Goal: Task Accomplishment & Management: Complete application form

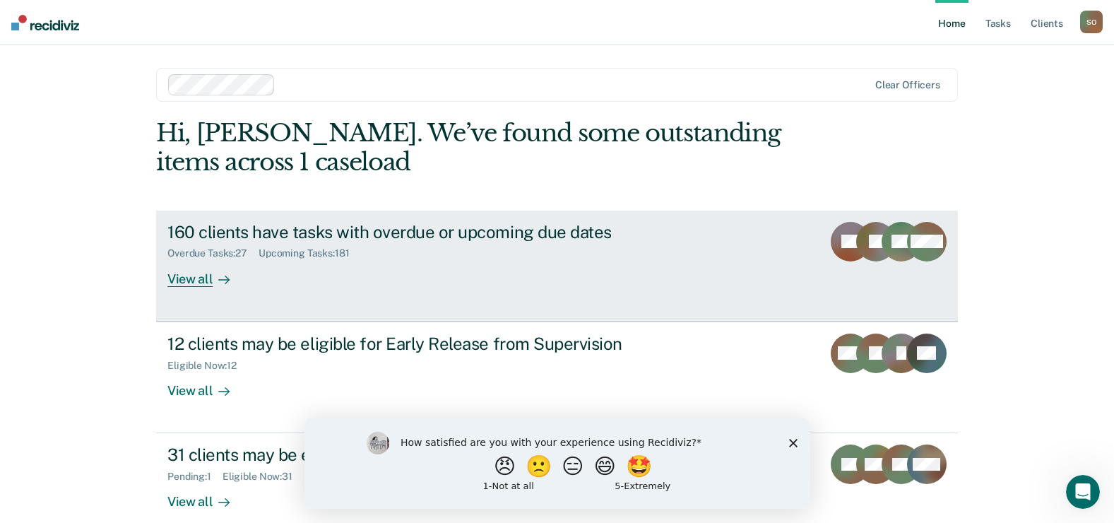
scroll to position [21, 0]
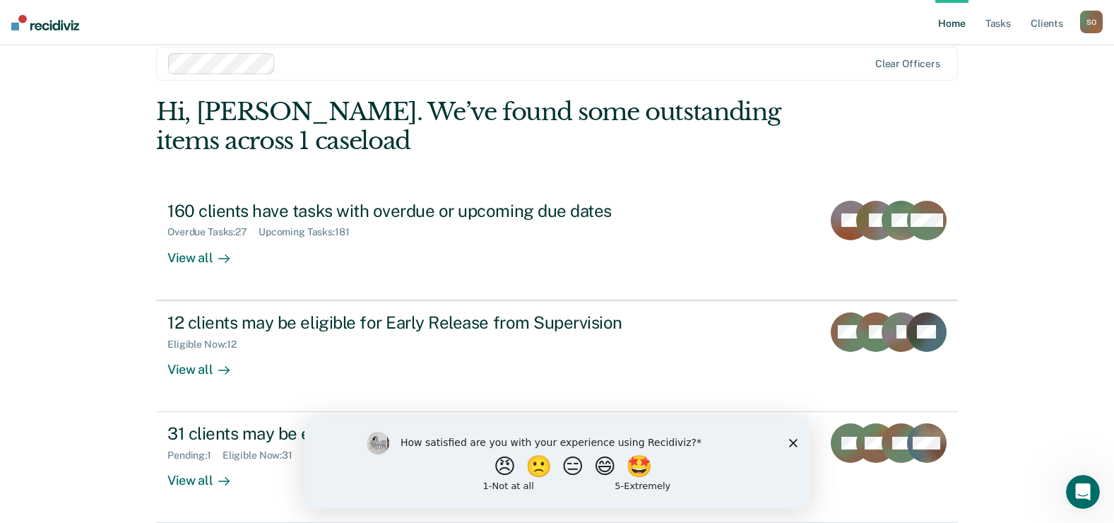
click at [794, 444] on polygon "Close survey" at bounding box center [792, 442] width 8 height 8
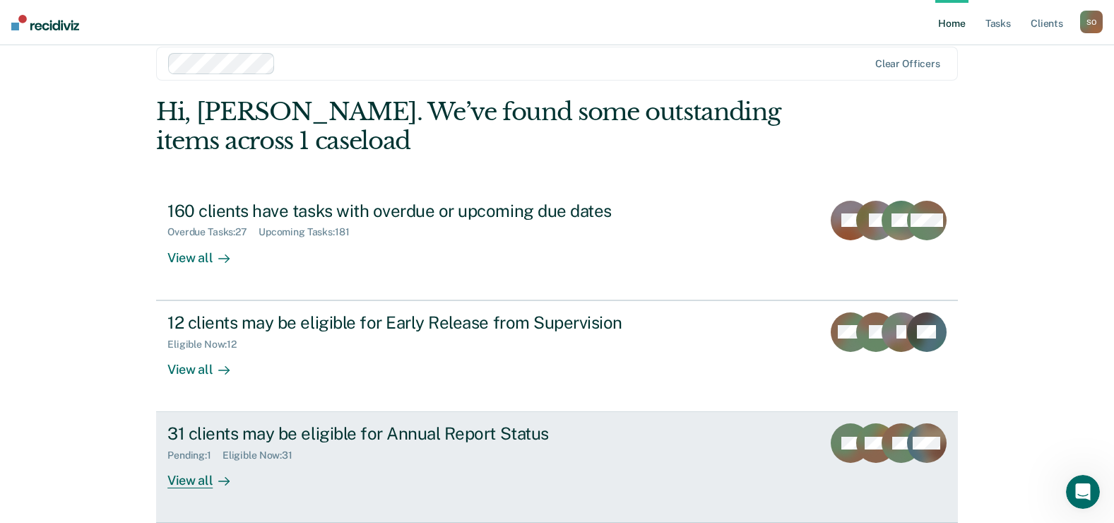
click at [378, 432] on div "31 clients may be eligible for Annual Report Status" at bounding box center [415, 433] width 496 height 20
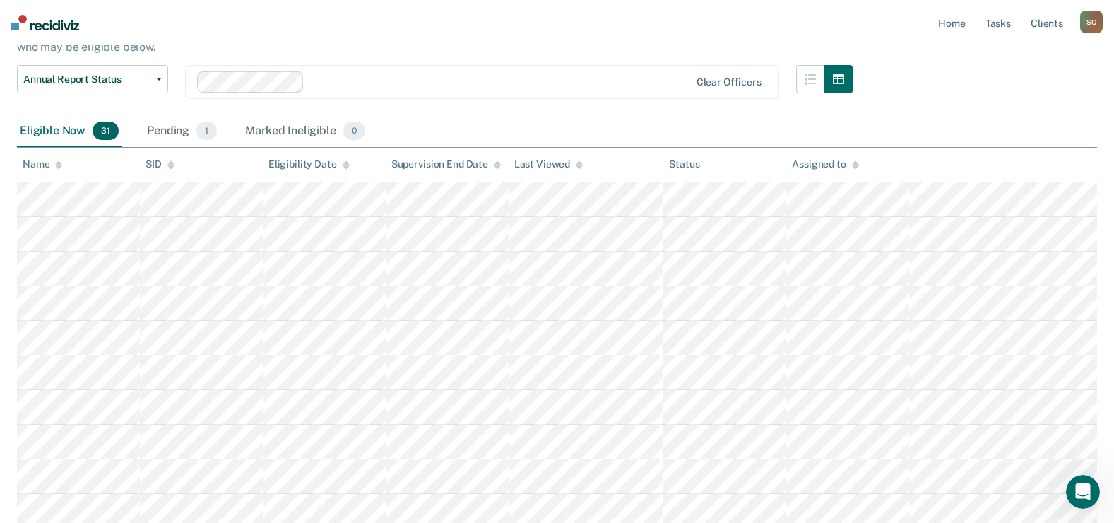
scroll to position [27, 0]
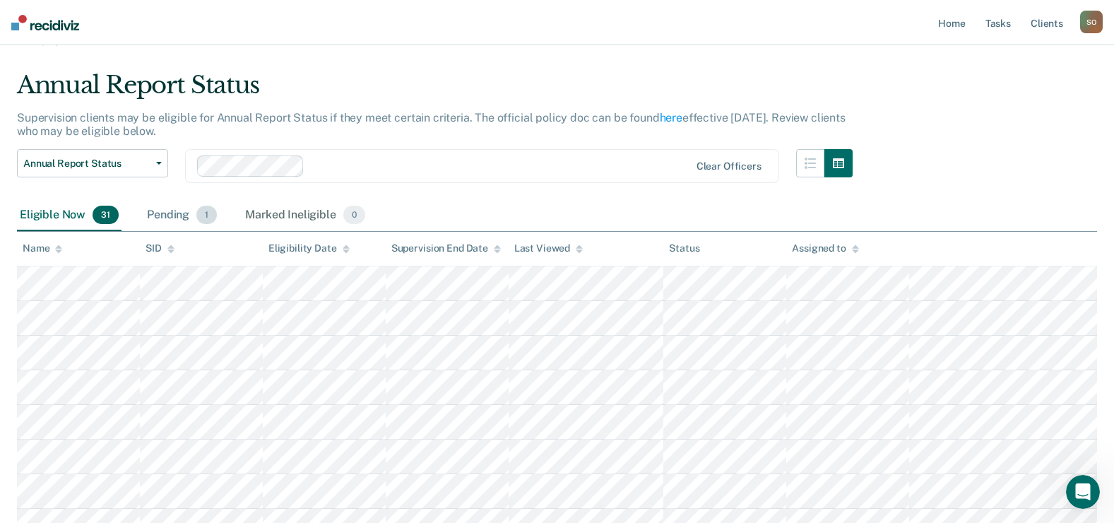
click at [196, 203] on div "Pending 1" at bounding box center [182, 215] width 76 height 31
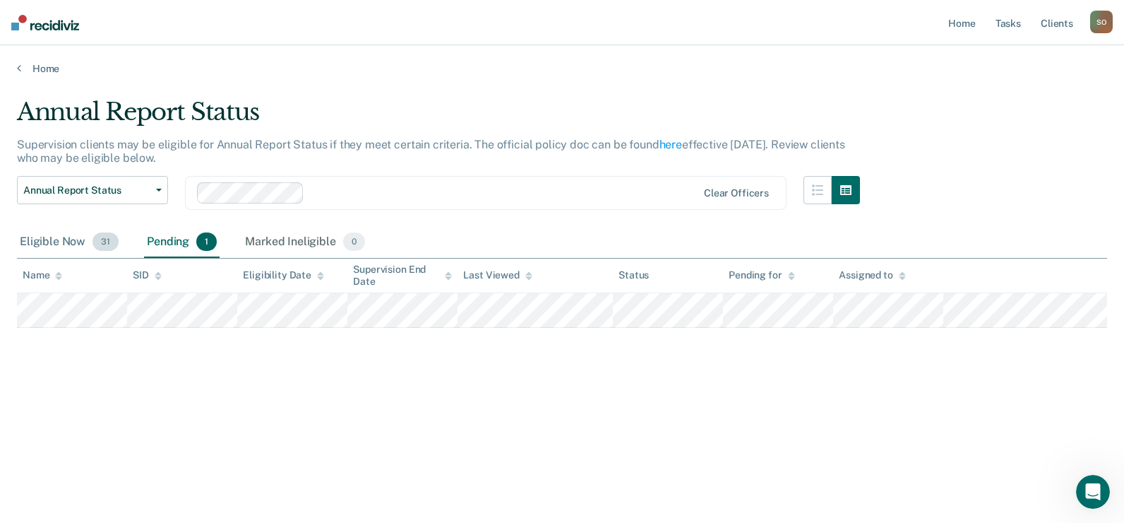
click at [58, 242] on div "Eligible Now 31" at bounding box center [69, 242] width 105 height 31
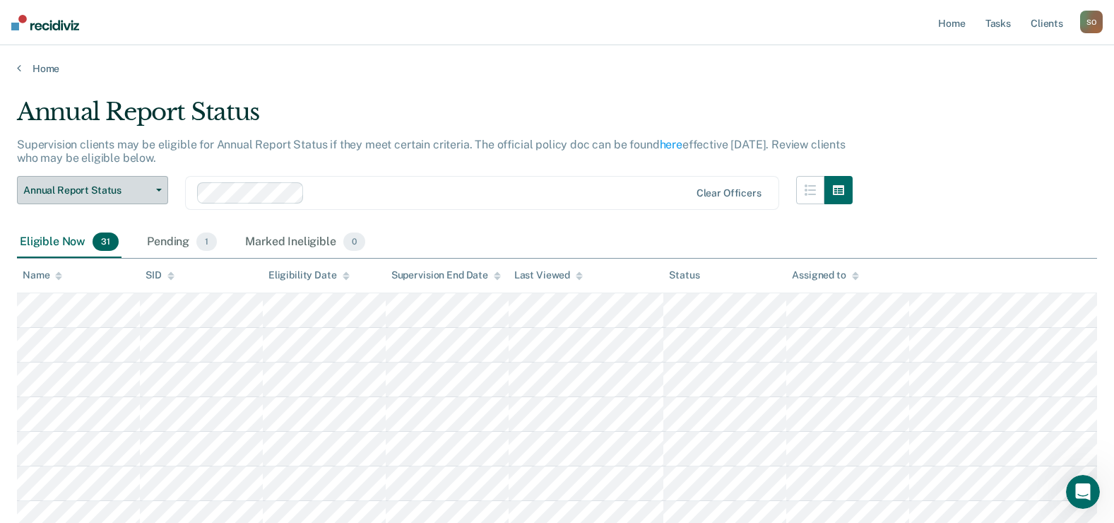
click at [99, 194] on span "Annual Report Status" at bounding box center [86, 190] width 127 height 12
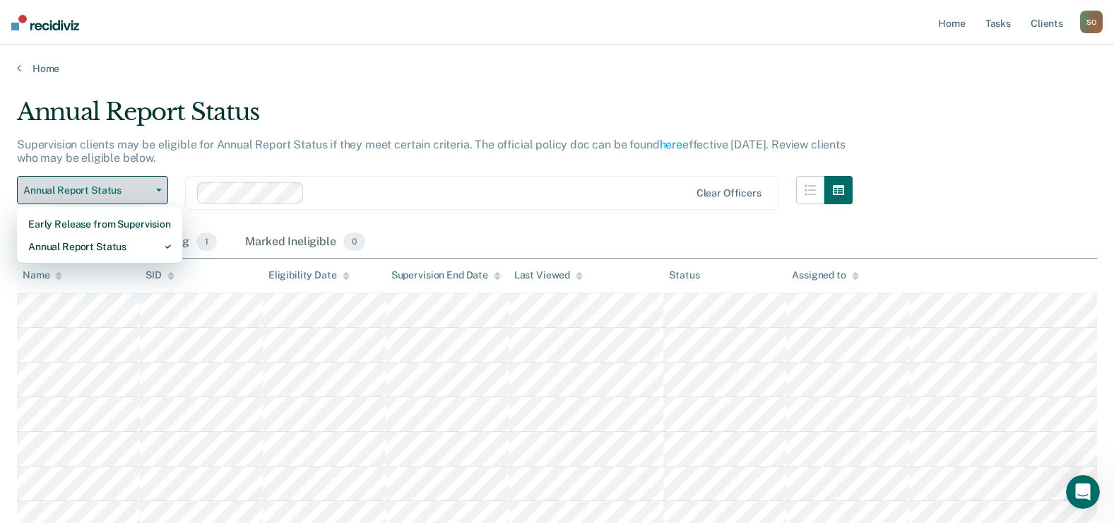
click at [99, 194] on span "Annual Report Status" at bounding box center [86, 190] width 127 height 12
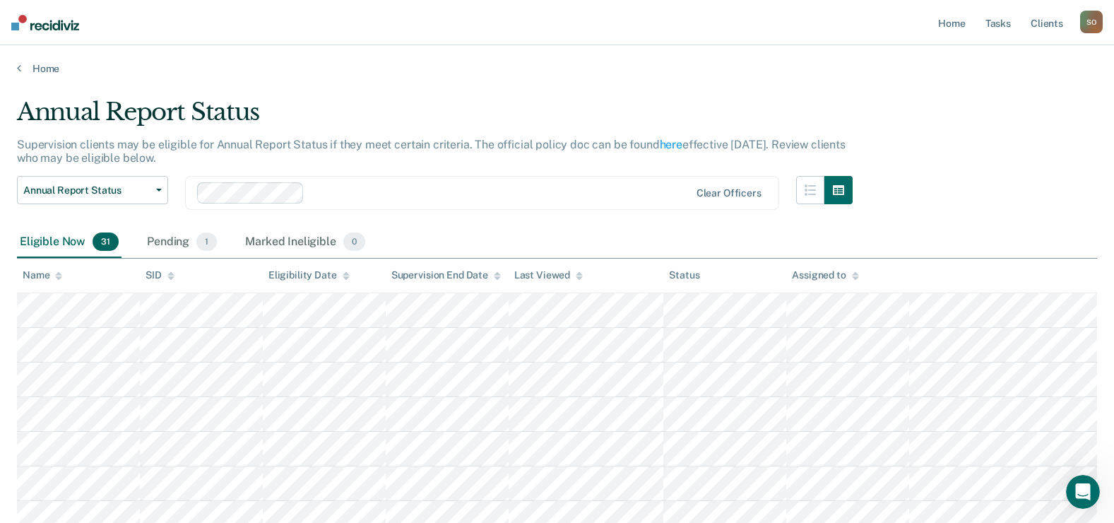
click at [614, 205] on div "Clear officers" at bounding box center [482, 193] width 594 height 34
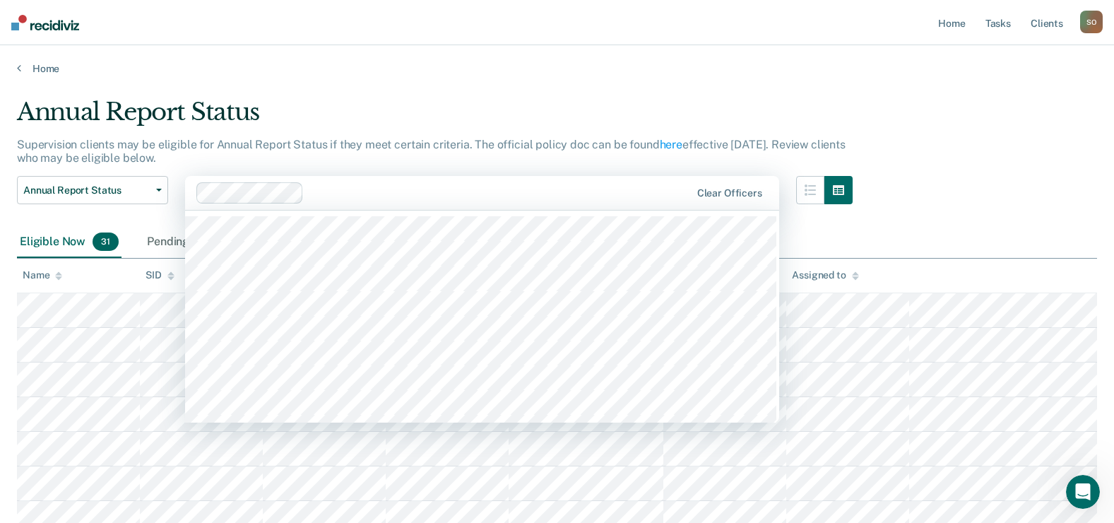
click at [588, 110] on div "Annual Report Status" at bounding box center [435, 117] width 836 height 40
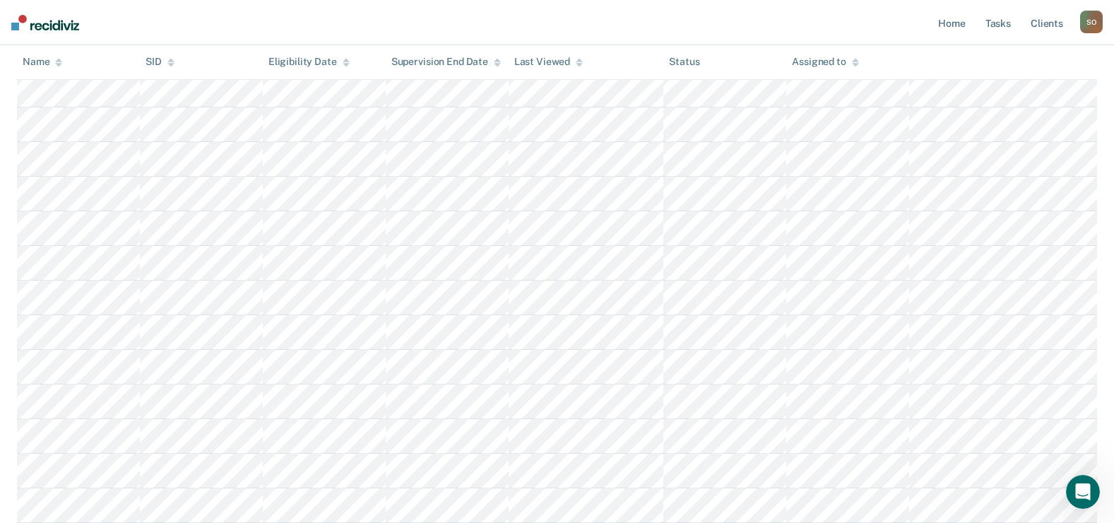
scroll to position [636, 0]
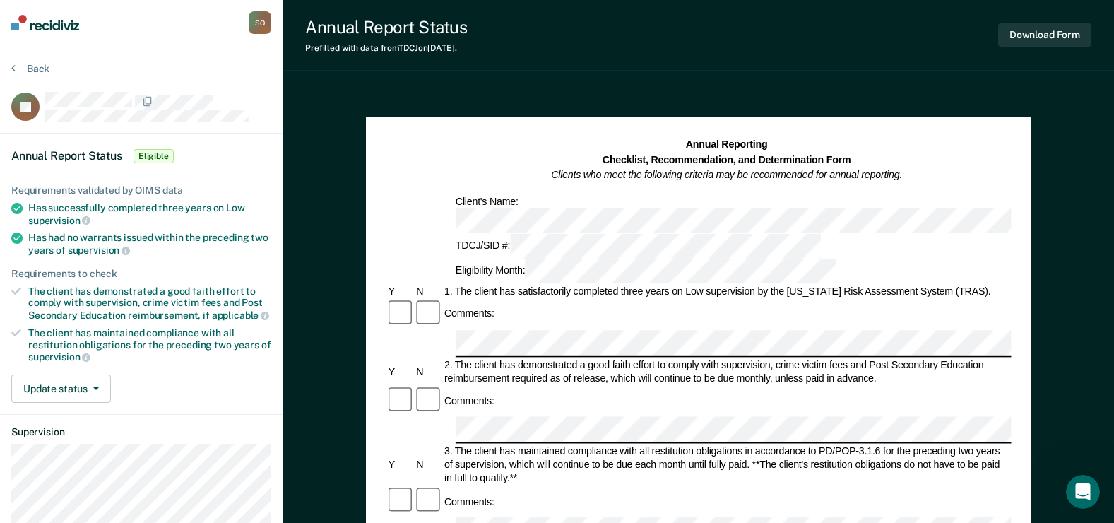
click at [589, 358] on div "2. The client has demonstrated a good faith effort to comply with supervision, …" at bounding box center [726, 371] width 569 height 27
click at [551, 386] on div "Comments:" at bounding box center [698, 401] width 625 height 30
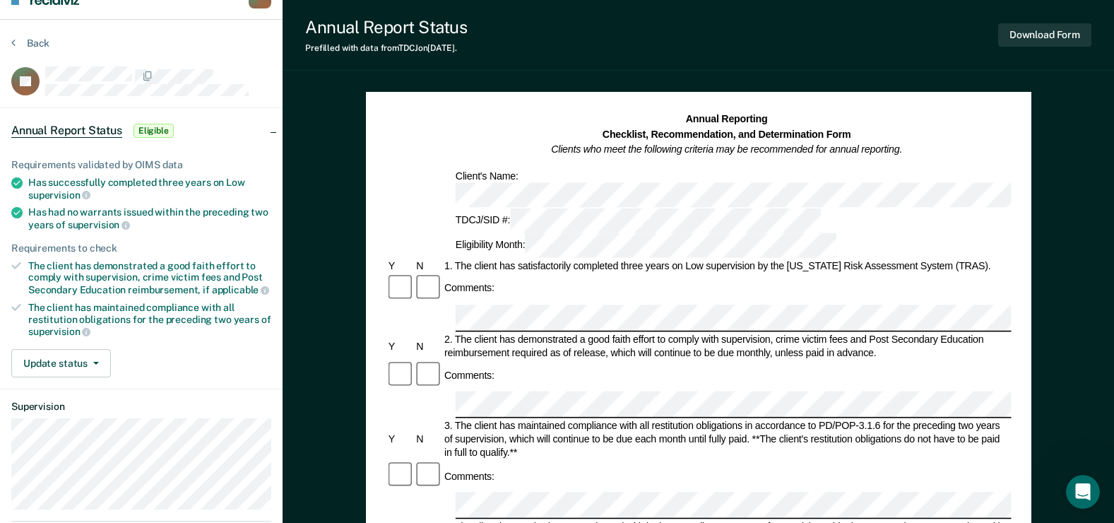
scroll to position [71, 0]
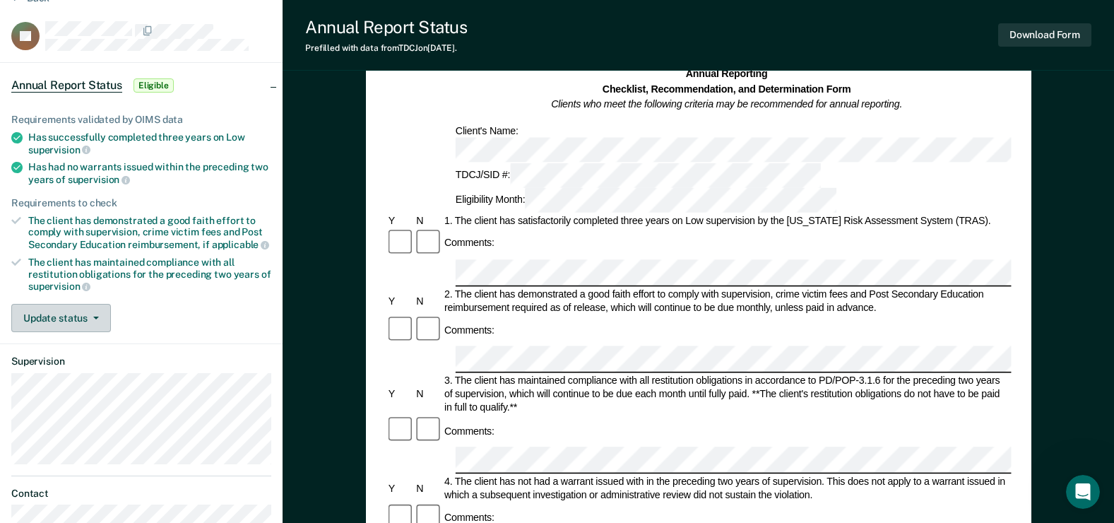
click at [65, 315] on button "Update status" at bounding box center [61, 318] width 100 height 28
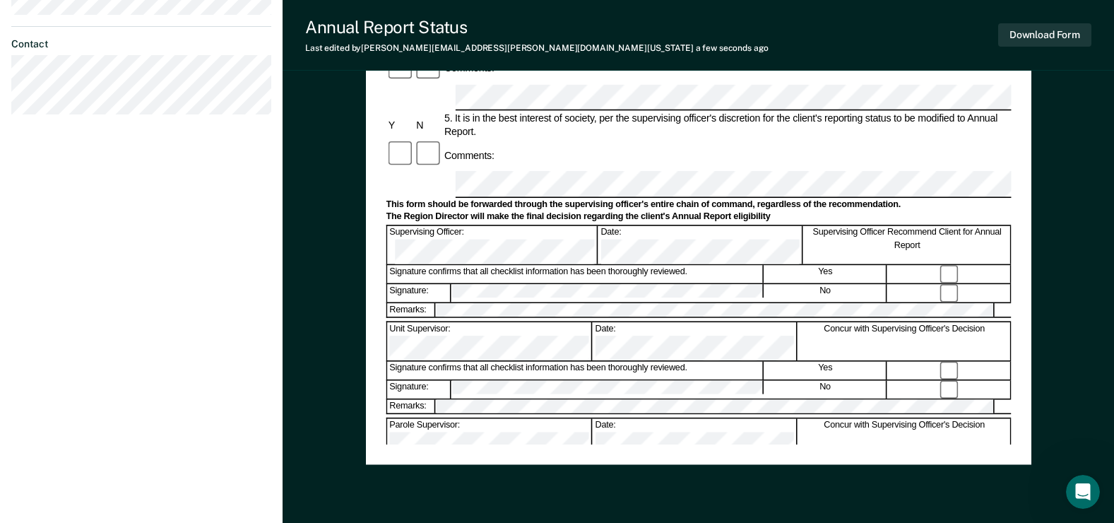
scroll to position [565, 0]
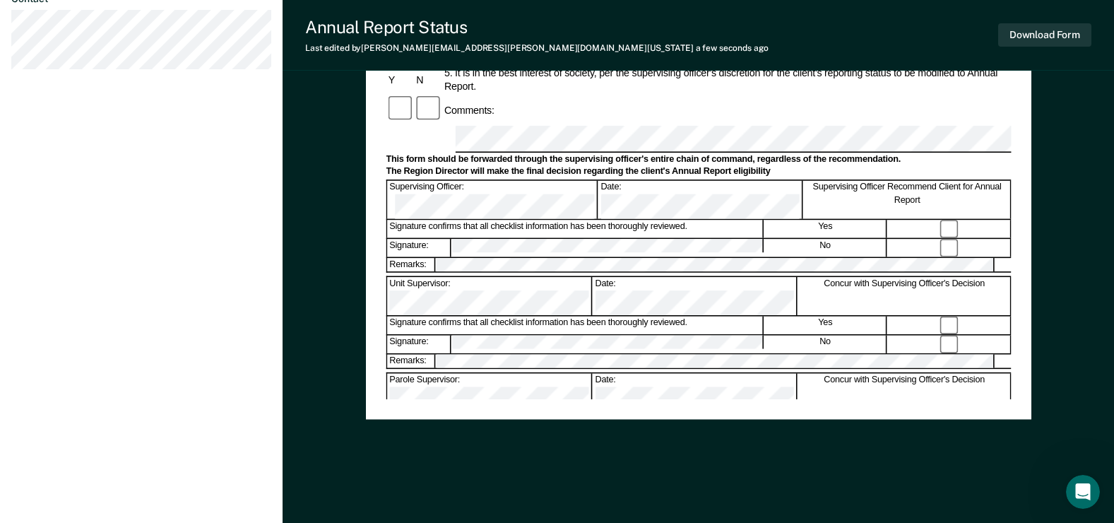
click at [509, 470] on div "Assistant Region Director:" at bounding box center [489, 489] width 205 height 38
drag, startPoint x: 525, startPoint y: 226, endPoint x: 543, endPoint y: 227, distance: 17.7
click at [526, 470] on div "Assistant Region Director:" at bounding box center [489, 489] width 205 height 38
click at [543, 470] on div "Assistant Region Director:" at bounding box center [489, 489] width 205 height 38
click at [499, 470] on div "Assistant Region Director:" at bounding box center [489, 489] width 205 height 38
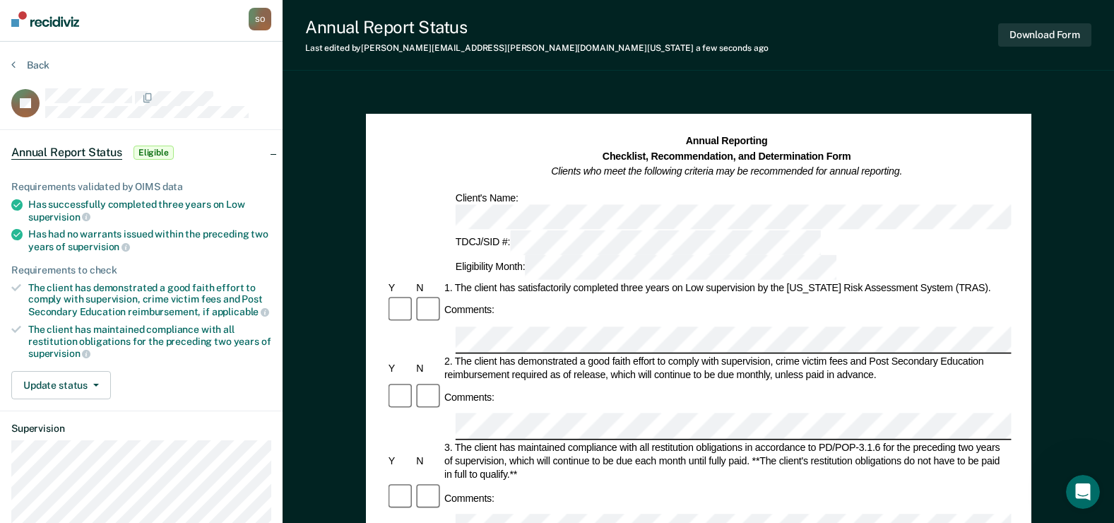
scroll to position [0, 0]
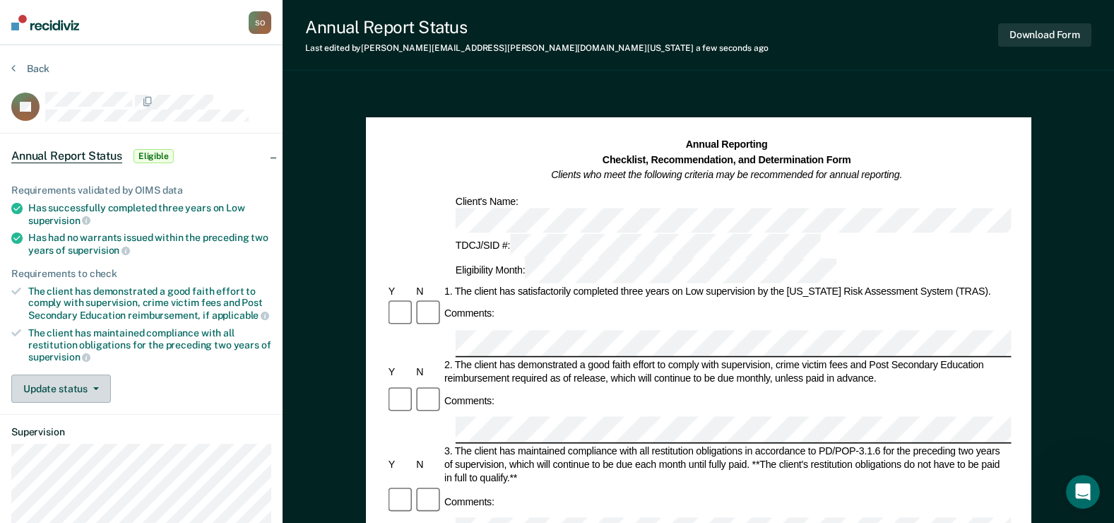
click at [42, 385] on button "Update status" at bounding box center [61, 388] width 100 height 28
click at [37, 215] on span "supervision" at bounding box center [59, 220] width 62 height 11
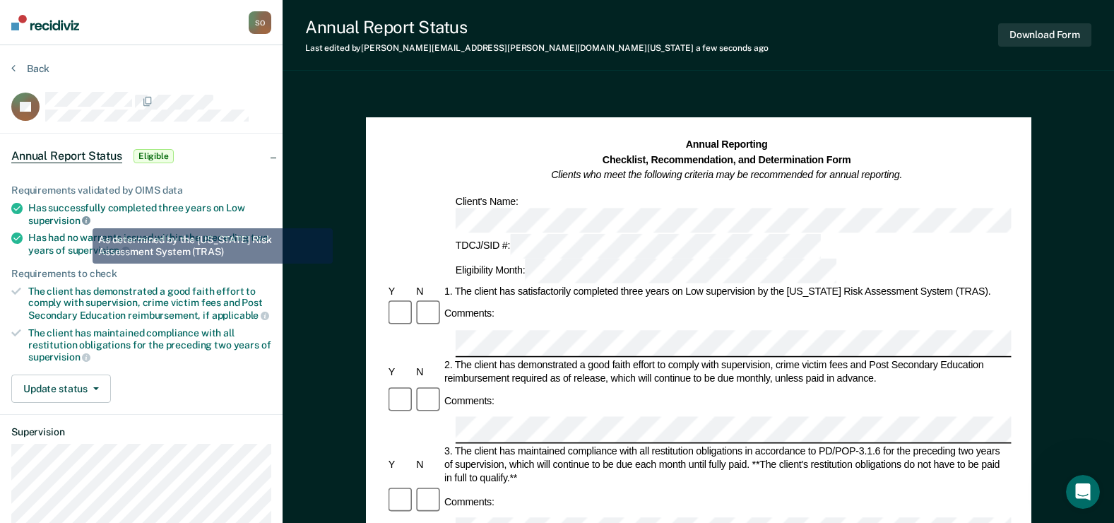
click at [82, 218] on icon at bounding box center [86, 220] width 8 height 8
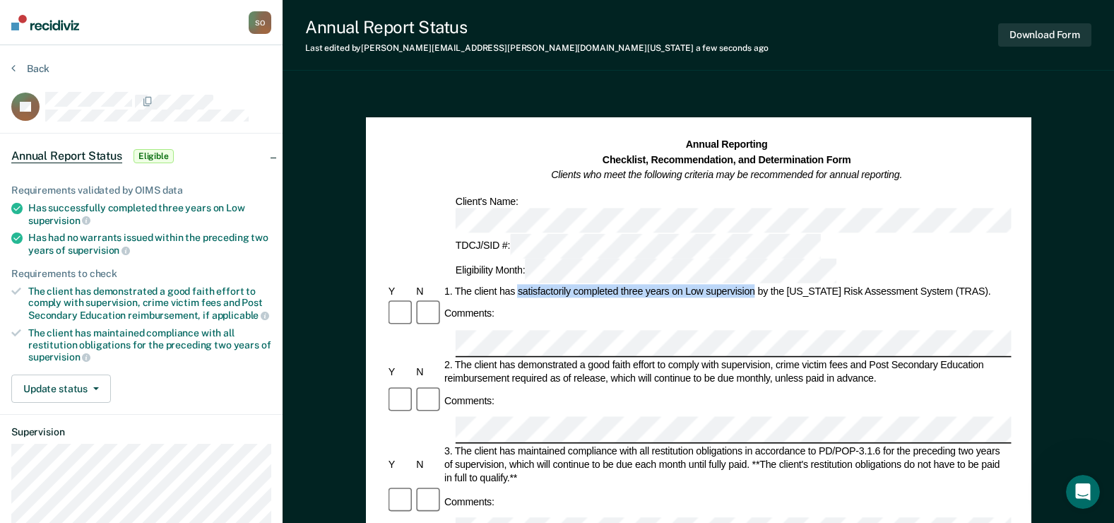
drag, startPoint x: 518, startPoint y: 230, endPoint x: 754, endPoint y: 239, distance: 236.8
click at [754, 285] on div "1. The client has satisfactorily completed three years on Low supervision by th…" at bounding box center [726, 291] width 569 height 13
drag, startPoint x: 754, startPoint y: 239, endPoint x: 745, endPoint y: 239, distance: 9.2
copy div "satisfactorily completed three years on Low supervision"
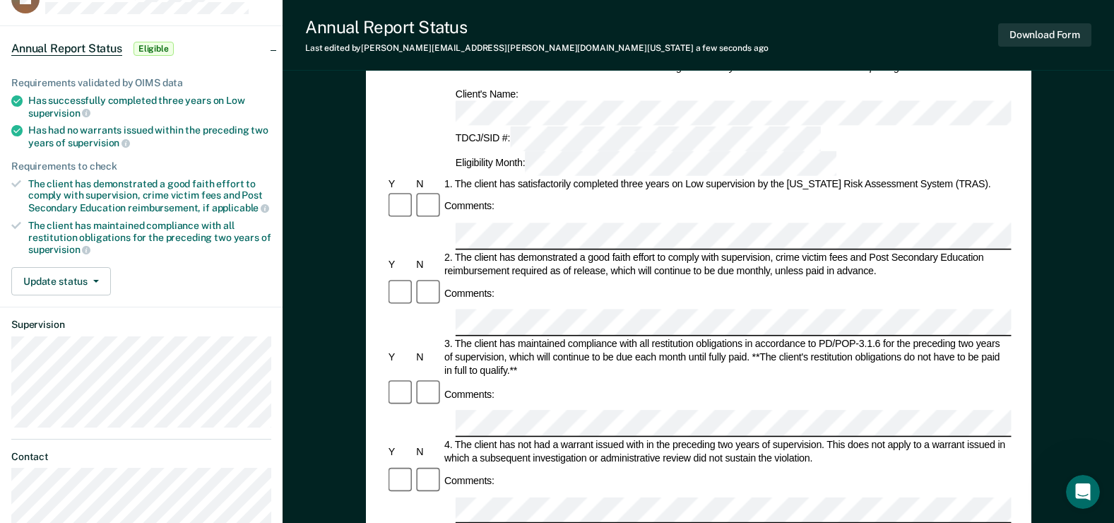
scroll to position [141, 0]
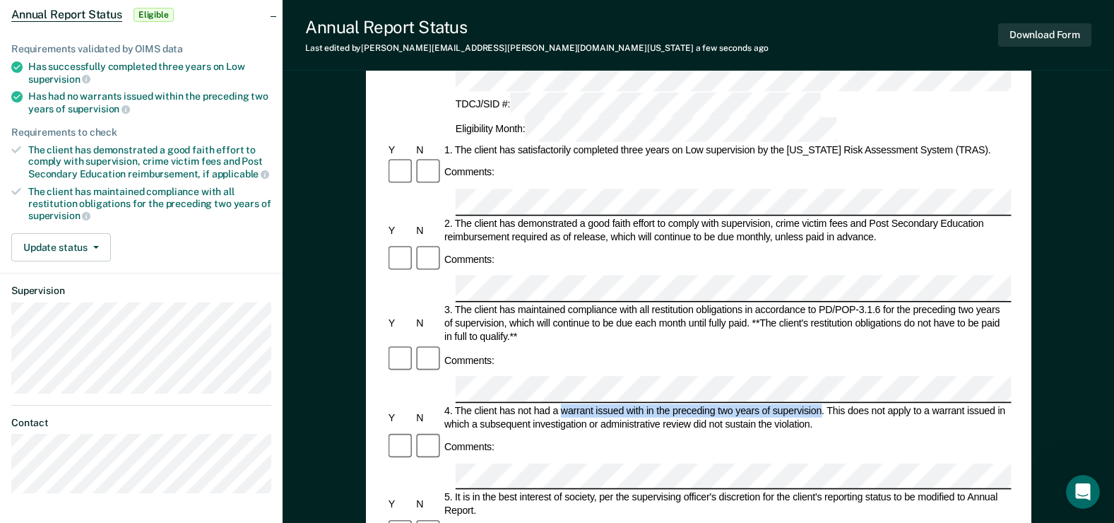
drag, startPoint x: 561, startPoint y: 297, endPoint x: 822, endPoint y: 295, distance: 261.3
click at [822, 404] on div "4. The client has not had a warrant issued with in the preceding two years of s…" at bounding box center [726, 417] width 569 height 27
drag, startPoint x: 822, startPoint y: 295, endPoint x: 732, endPoint y: 293, distance: 89.7
copy div "warrant issued with in the preceding two years of supervision"
drag, startPoint x: 553, startPoint y: 297, endPoint x: 775, endPoint y: 299, distance: 222.5
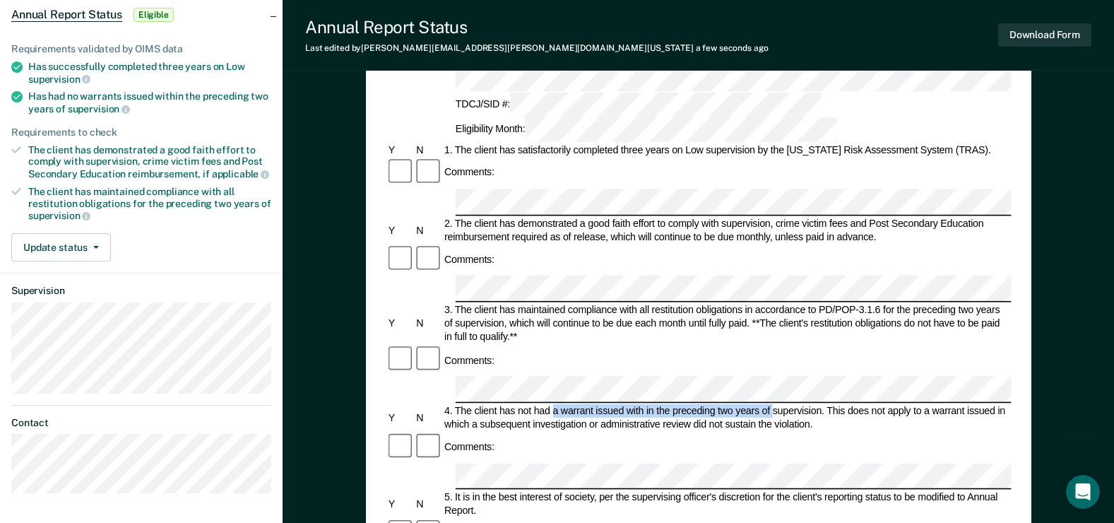
click at [775, 404] on div "4. The client has not had a warrant issued with in the preceding two years of s…" at bounding box center [726, 417] width 569 height 27
drag, startPoint x: 533, startPoint y: 295, endPoint x: 821, endPoint y: 293, distance: 287.5
click at [821, 404] on div "4. The client has not had a warrant issued with in the preceding two years of s…" at bounding box center [726, 417] width 569 height 27
drag, startPoint x: 821, startPoint y: 293, endPoint x: 799, endPoint y: 293, distance: 21.9
copy div "had a warrant issued with in the preceding two years of supervision"
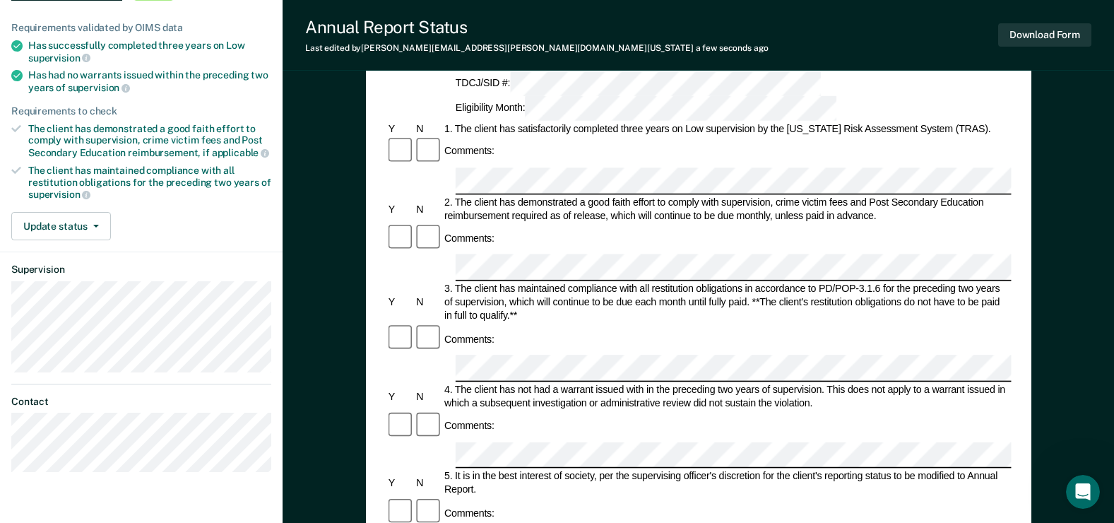
scroll to position [7, 0]
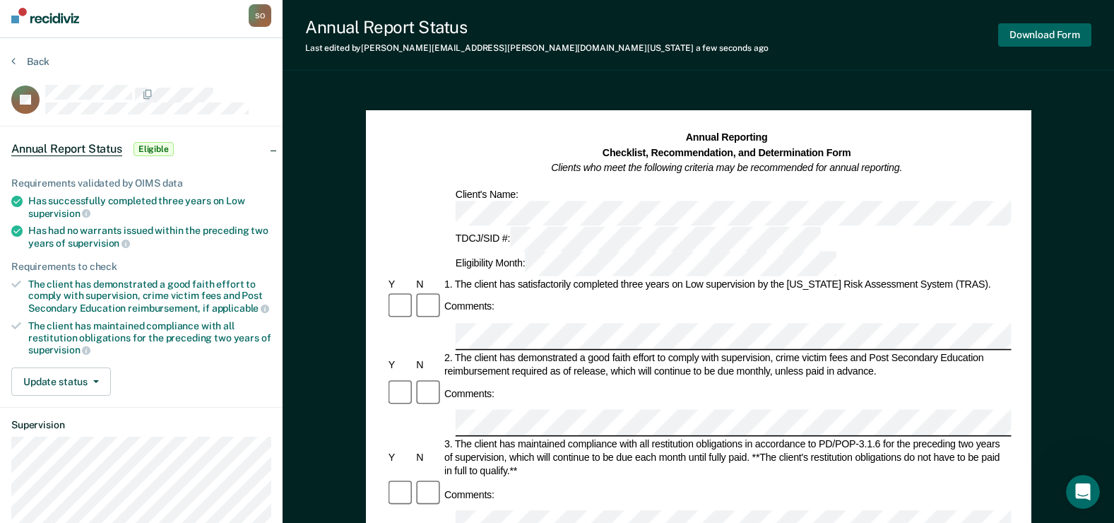
click at [1059, 35] on button "Download Form" at bounding box center [1044, 34] width 93 height 23
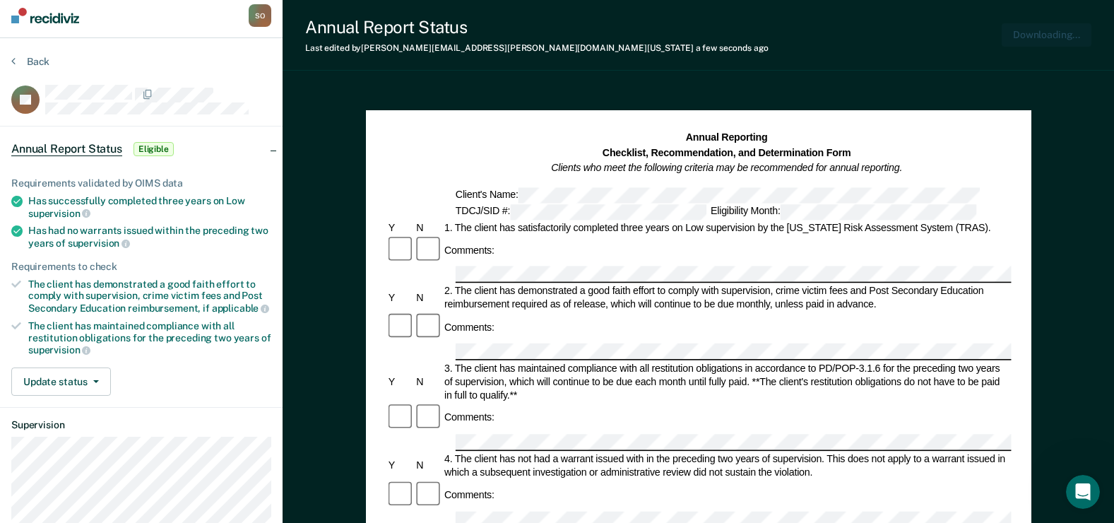
scroll to position [0, 0]
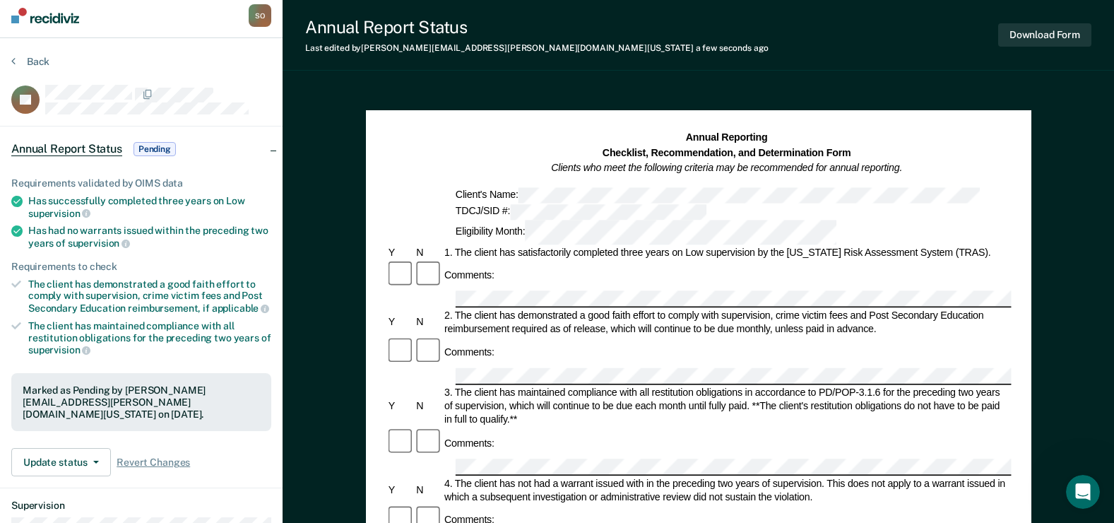
click at [1040, 35] on button "Download Form" at bounding box center [1044, 34] width 93 height 23
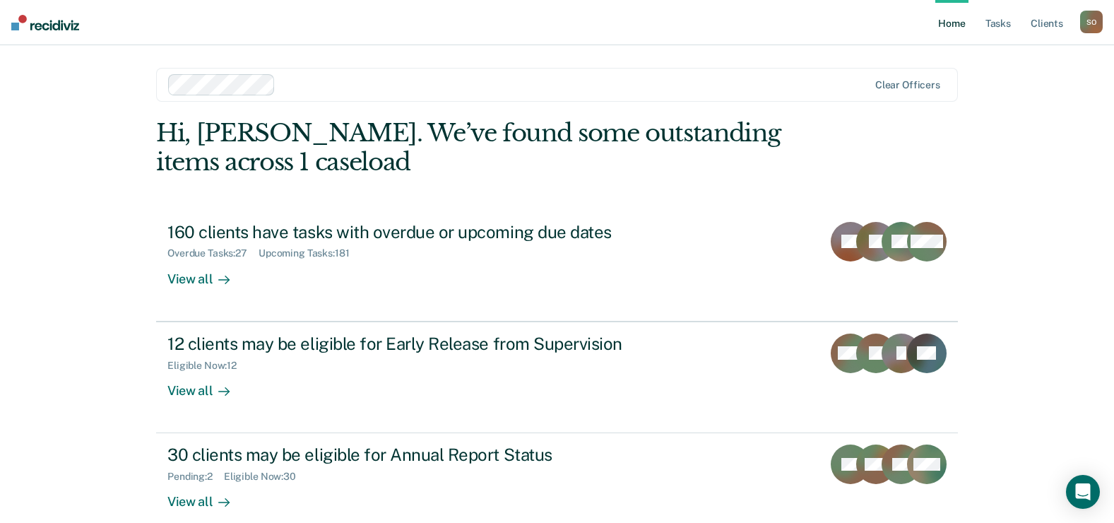
drag, startPoint x: 85, startPoint y: 179, endPoint x: 100, endPoint y: 160, distance: 25.1
click at [85, 179] on div "Home Tasks Client s Shamyra Owens S O Profile How it works Log Out Clear office…" at bounding box center [557, 300] width 1114 height 600
